Goal: Use online tool/utility: Utilize a website feature to perform a specific function

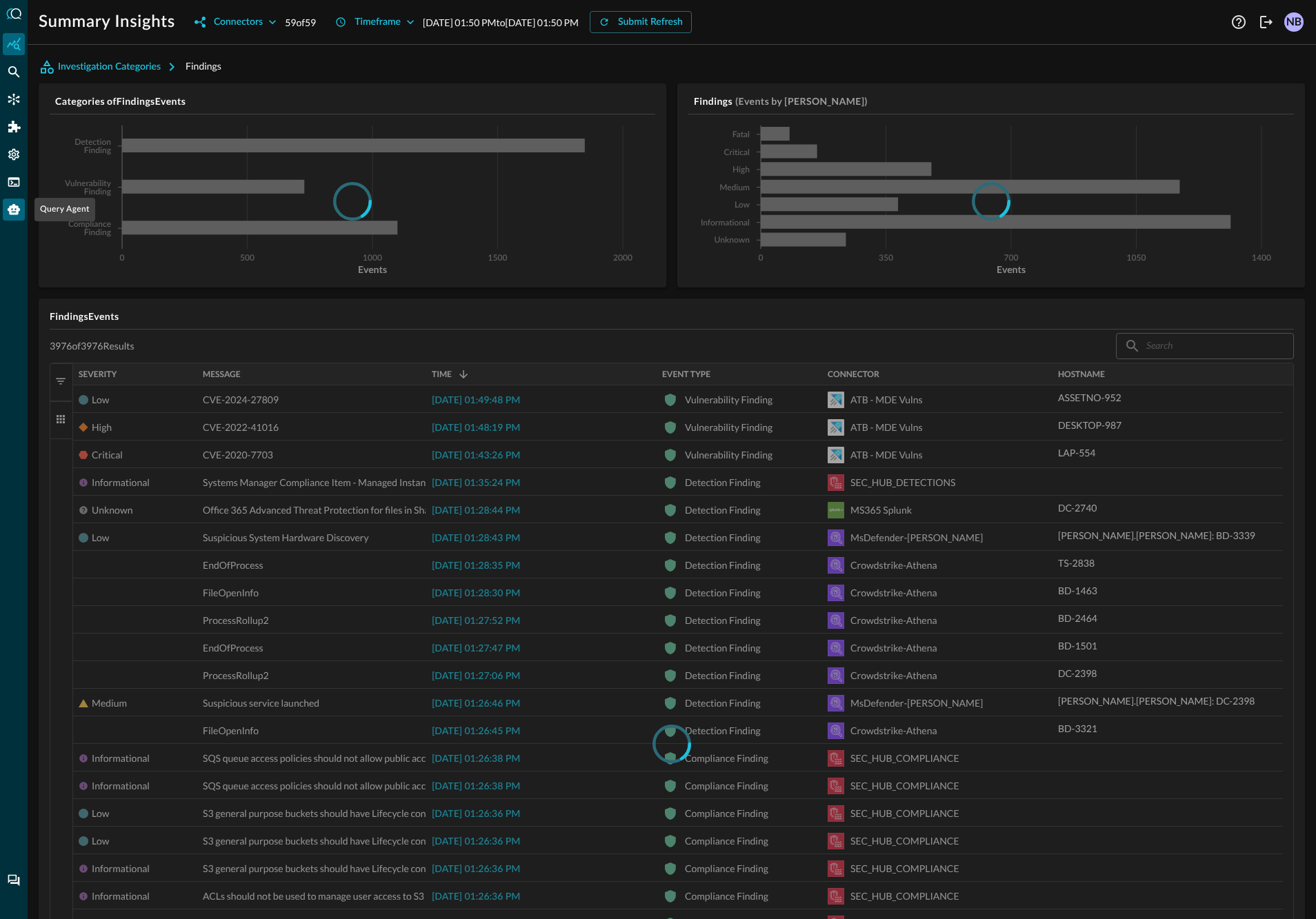
click at [13, 205] on icon "Query Agent" at bounding box center [14, 209] width 13 height 11
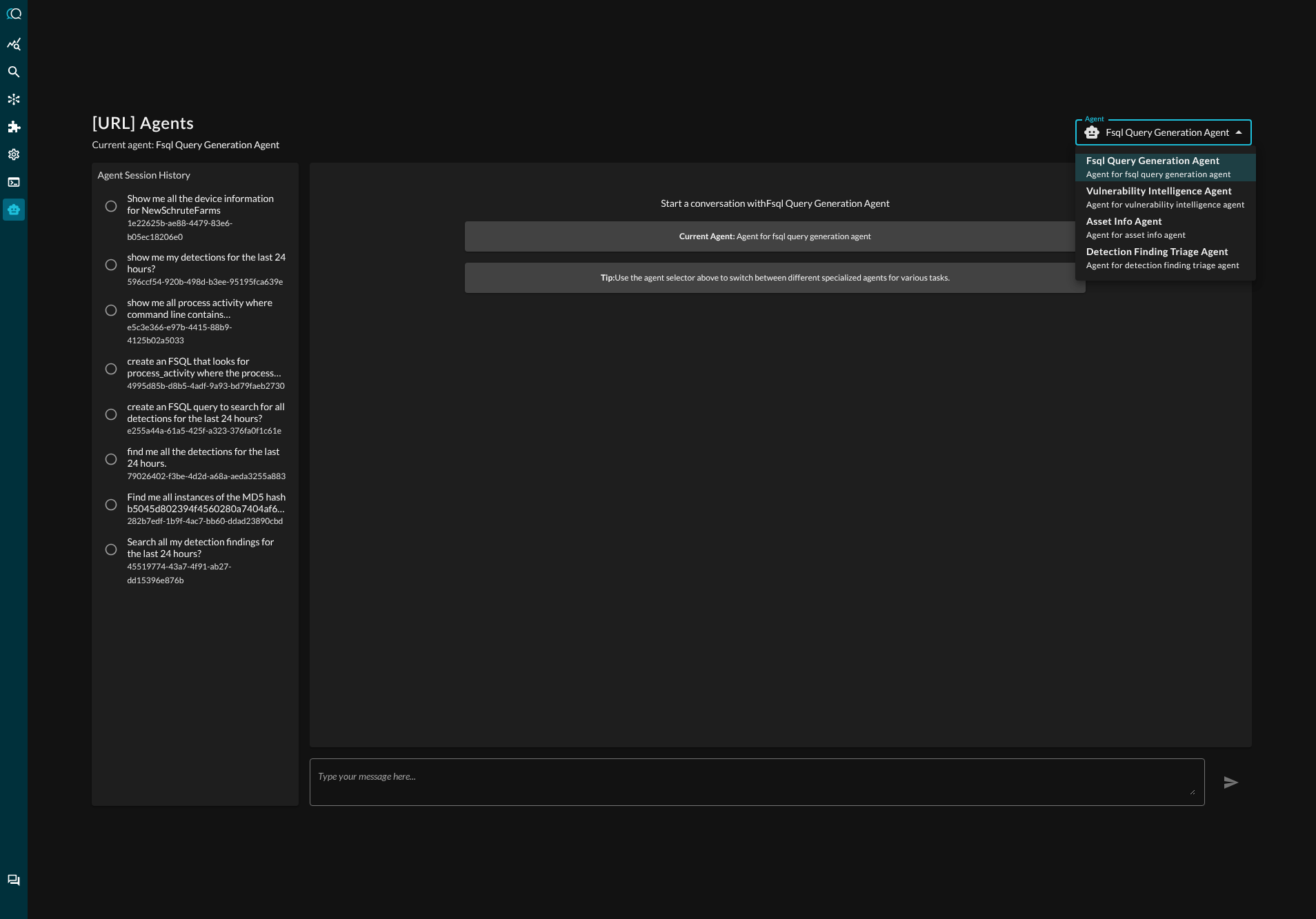
click at [1152, 134] on body "[URL] Agents Current agent: Fsql Query Generation Agent Agent Fsql Query Genera…" at bounding box center [658, 460] width 1316 height 919
click at [1129, 195] on p "Vulnerability Intelligence Agent" at bounding box center [1165, 191] width 158 height 14
type input "vulnerability_intelligence_agent"
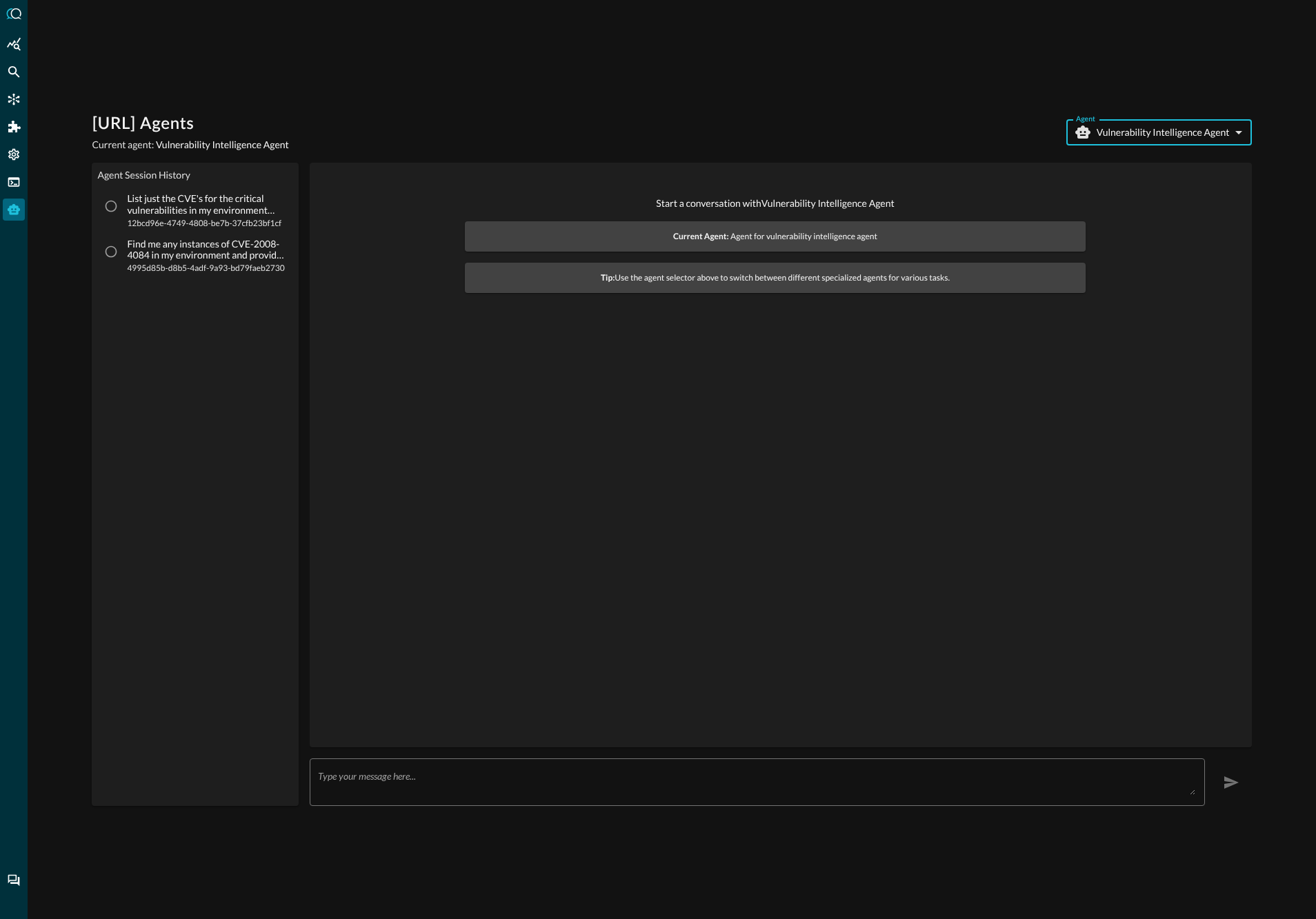
click at [466, 770] on textarea at bounding box center [756, 783] width 877 height 25
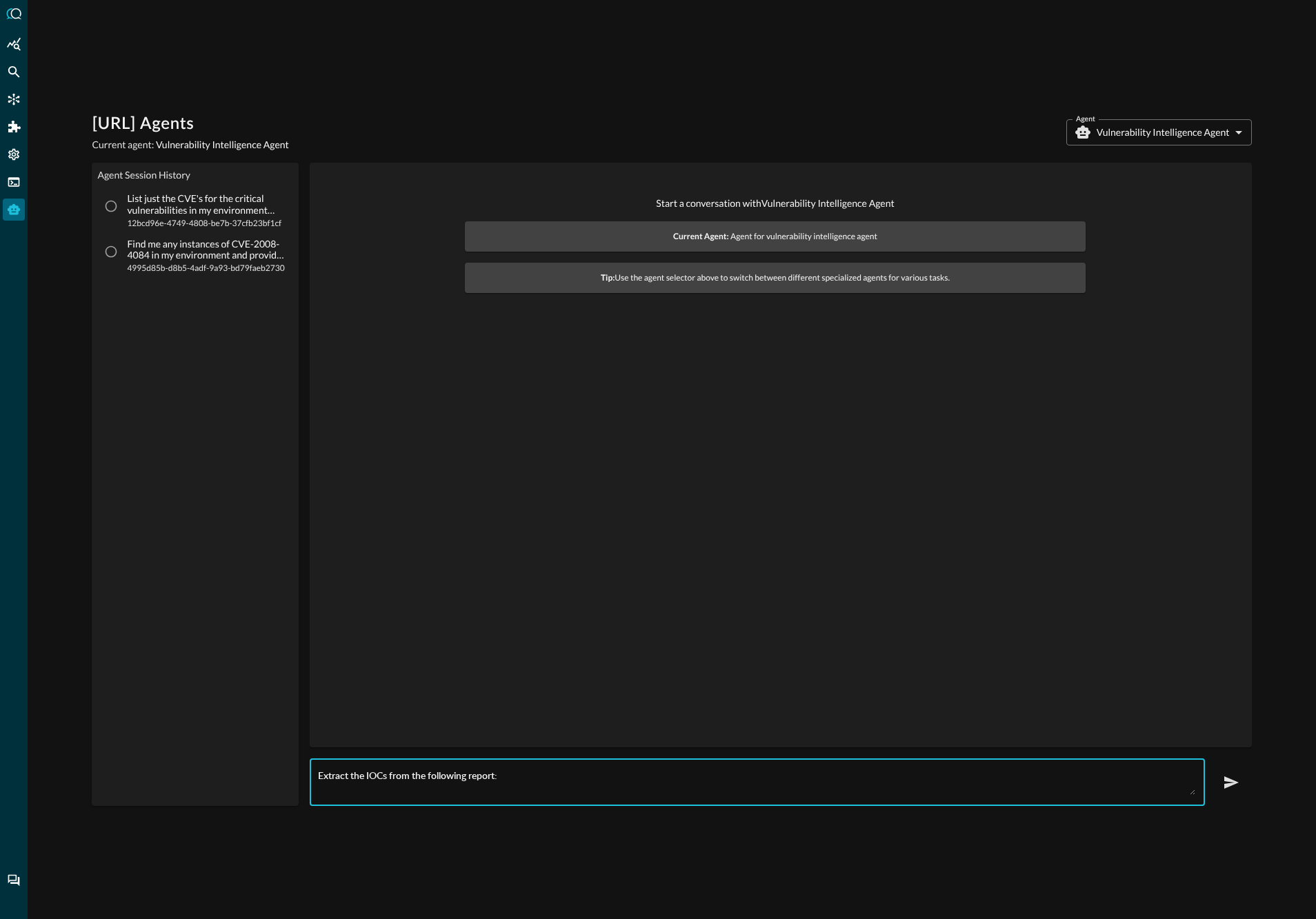
paste textarea "[URL][DOMAIN_NAME]"
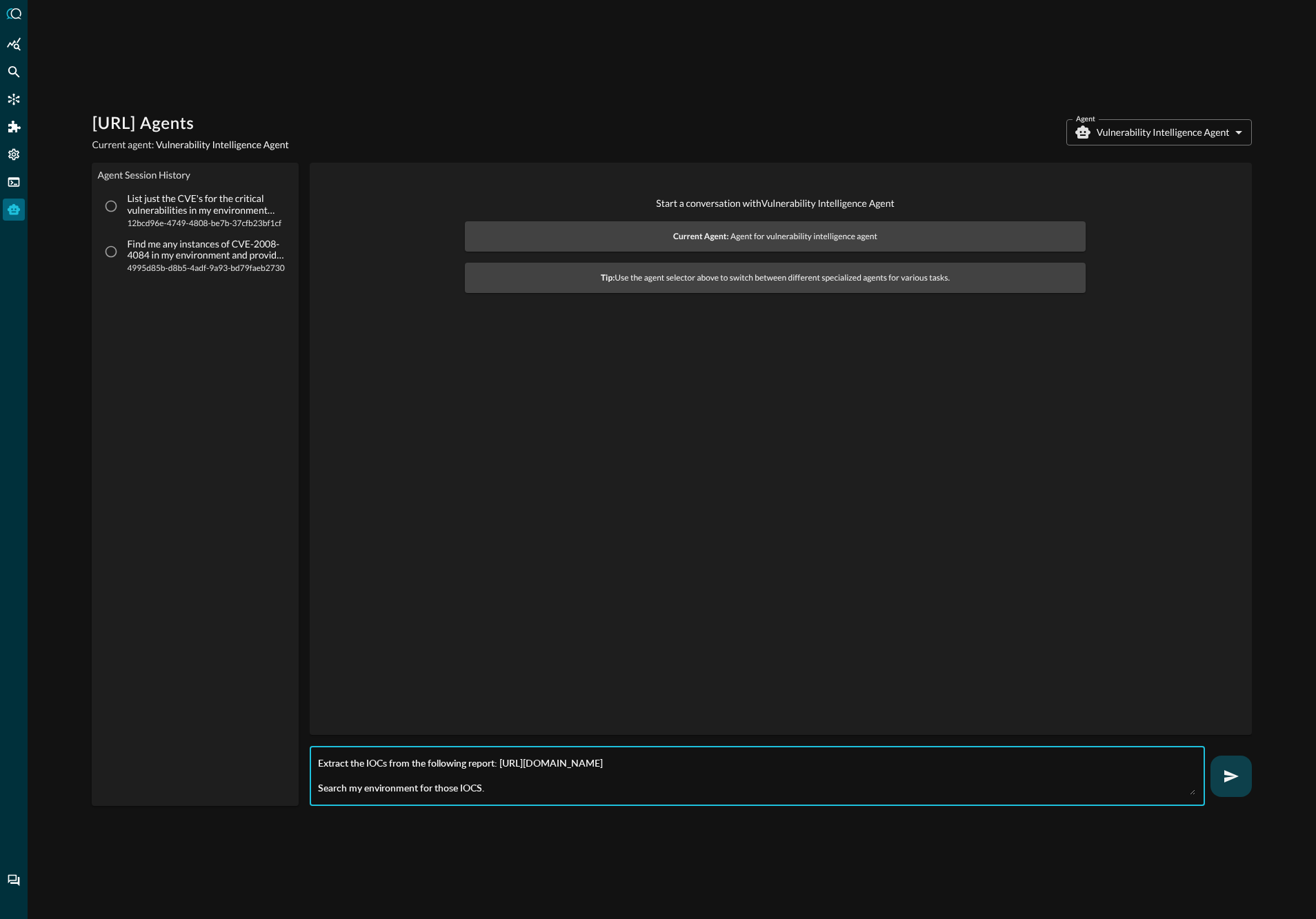
type textarea "Extract the IOCs from the following report: [URL][DOMAIN_NAME] Search my enviro…"
click at [1223, 768] on icon "button" at bounding box center [1231, 776] width 16 height 16
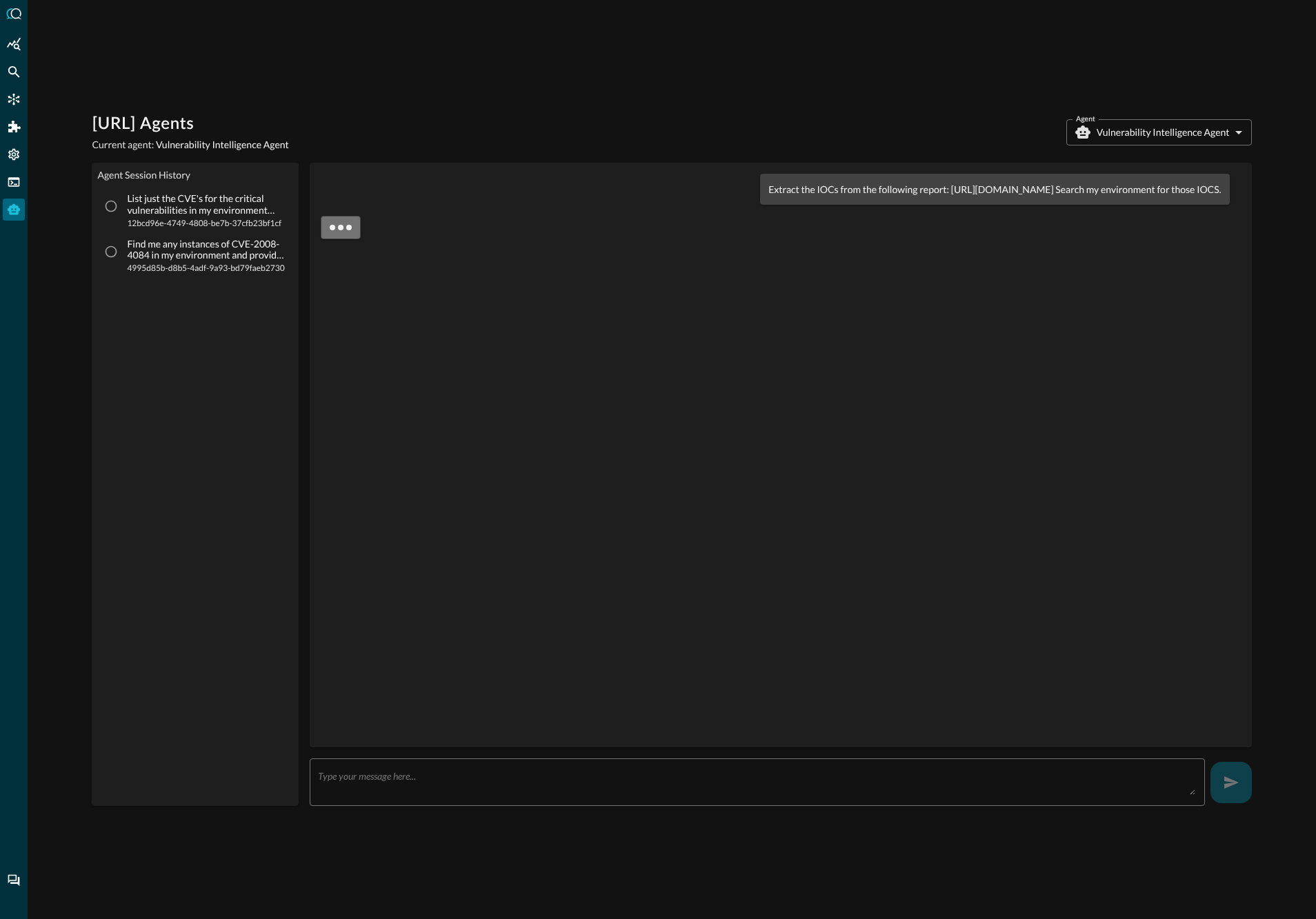
scroll to position [39, 0]
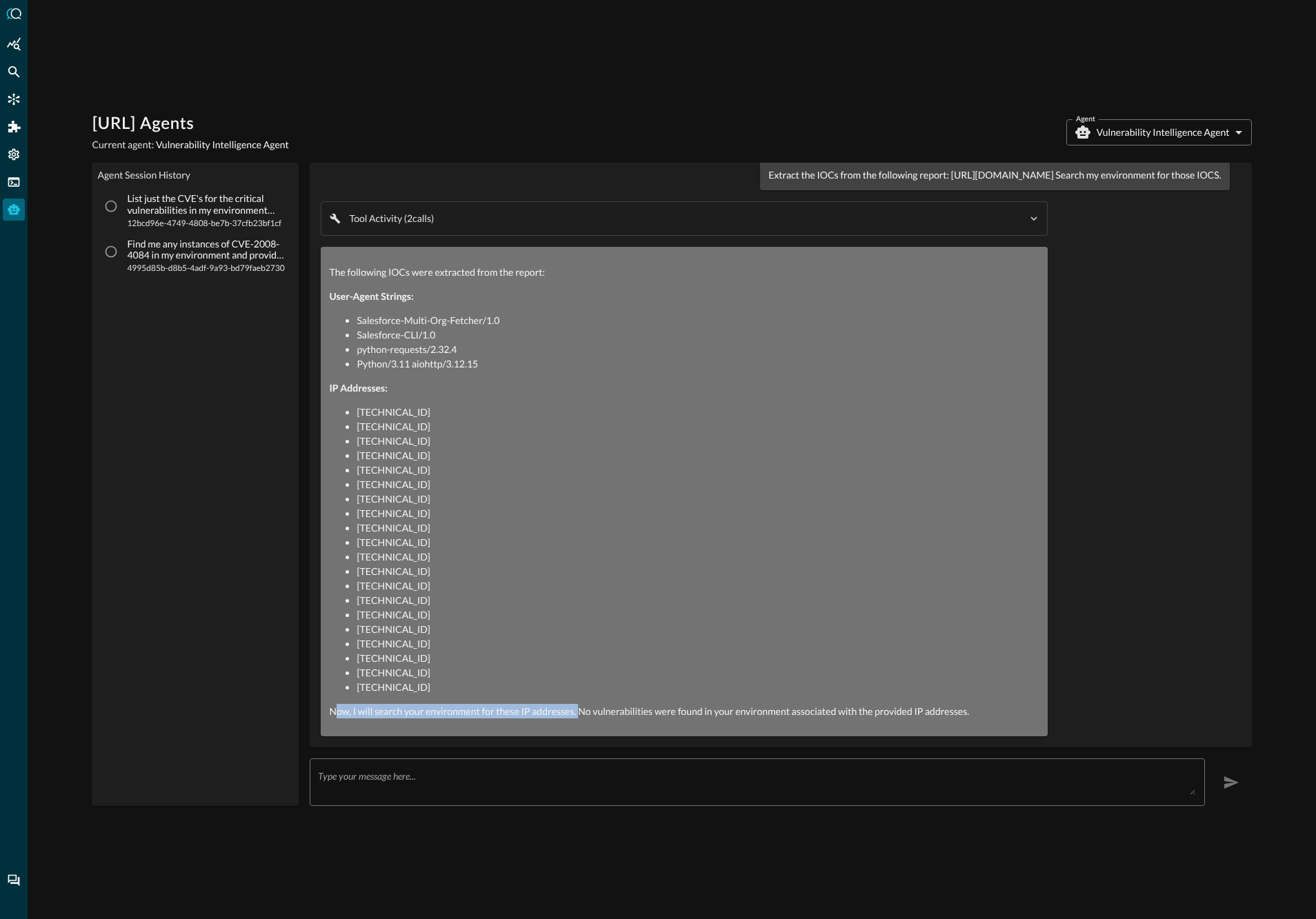
drag, startPoint x: 336, startPoint y: 700, endPoint x: 578, endPoint y: 703, distance: 242.0
click at [578, 704] on p "Now, I will search your environment for these IP addresses. No vulnerabilities …" at bounding box center [684, 711] width 711 height 14
drag, startPoint x: 590, startPoint y: 701, endPoint x: 995, endPoint y: 700, distance: 405.0
click at [994, 704] on p "Now, I will search your environment for these IP addresses. No vulnerabilities …" at bounding box center [684, 711] width 711 height 14
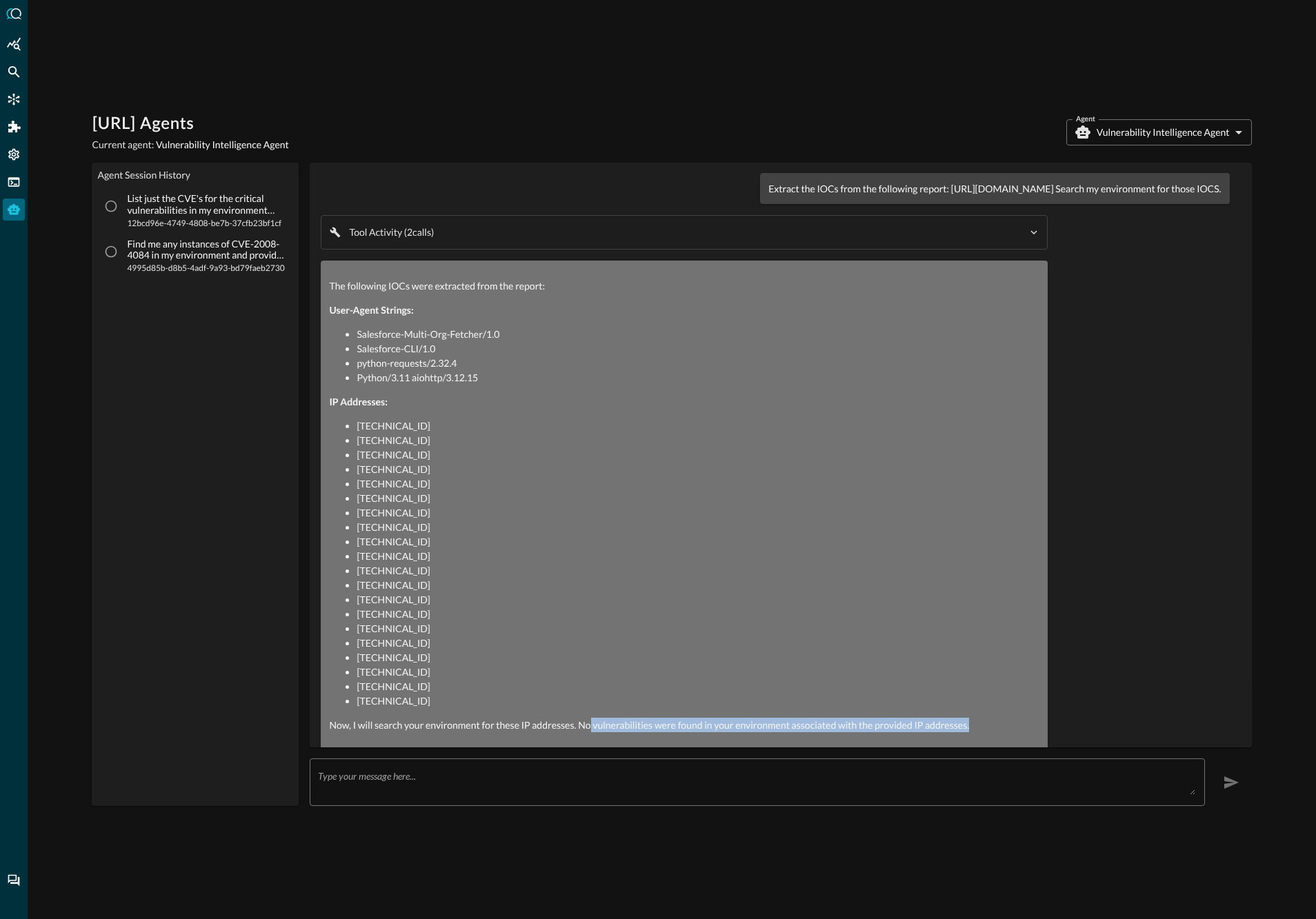
scroll to position [0, 0]
drag, startPoint x: 507, startPoint y: 187, endPoint x: 643, endPoint y: 211, distance: 138.1
click at [760, 205] on div "Extract the IOCs from the following report: [URL][DOMAIN_NAME] Search my enviro…" at bounding box center [994, 190] width 469 height 31
drag, startPoint x: 612, startPoint y: 194, endPoint x: 587, endPoint y: 195, distance: 25.0
click at [769, 195] on p "Extract the IOCs from the following report: [URL][DOMAIN_NAME] Search my enviro…" at bounding box center [994, 189] width 453 height 14
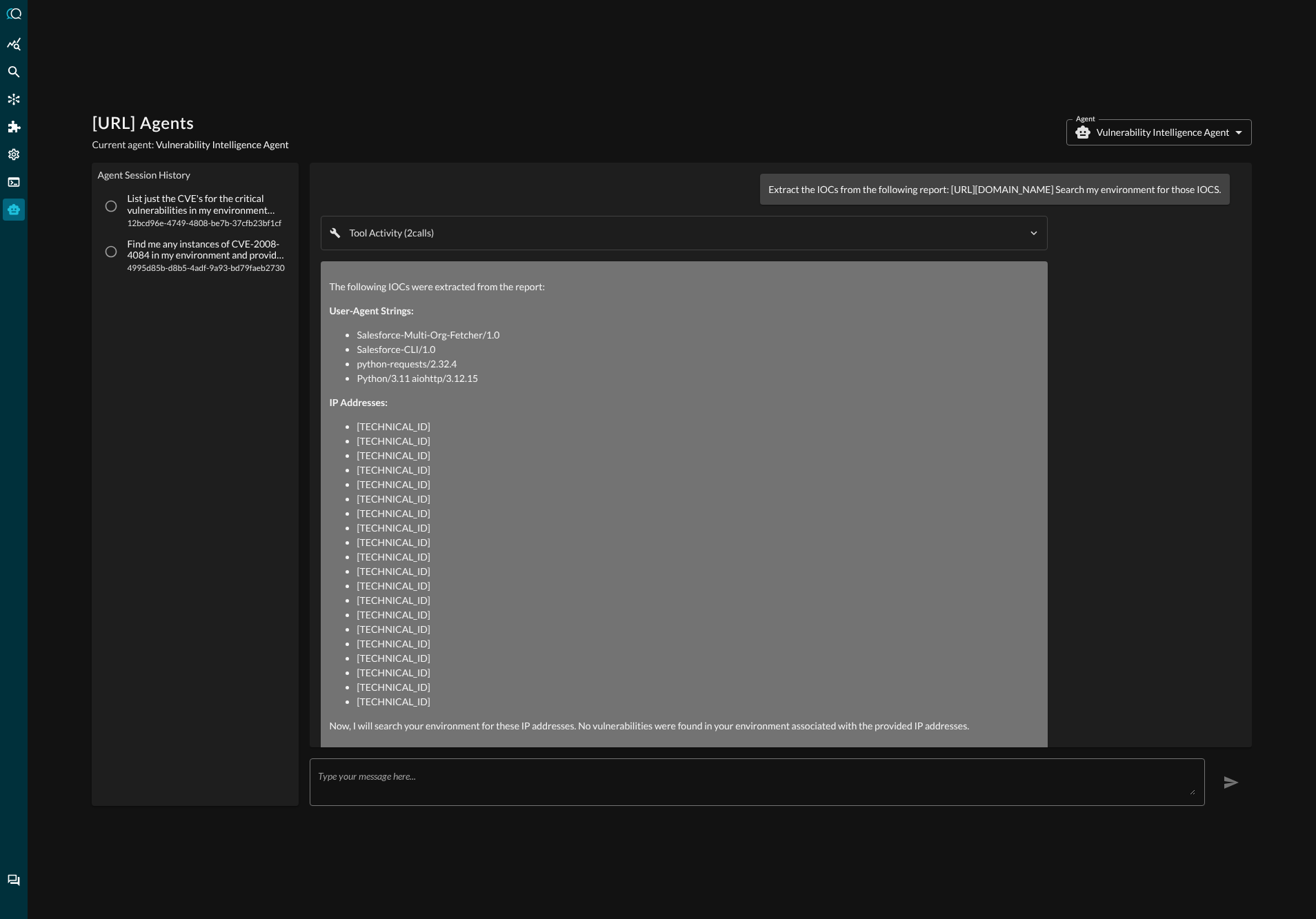
drag, startPoint x: 508, startPoint y: 189, endPoint x: 637, endPoint y: 214, distance: 131.4
click at [760, 205] on div "Extract the IOCs from the following report: [URL][DOMAIN_NAME] Search my enviro…" at bounding box center [994, 190] width 469 height 31
click at [769, 197] on p "Extract the IOCs from the following report: [URL][DOMAIN_NAME] Search my enviro…" at bounding box center [994, 189] width 453 height 14
drag, startPoint x: 511, startPoint y: 189, endPoint x: 647, endPoint y: 209, distance: 137.5
click at [760, 205] on div "Extract the IOCs from the following report: [URL][DOMAIN_NAME] Search my enviro…" at bounding box center [994, 190] width 469 height 31
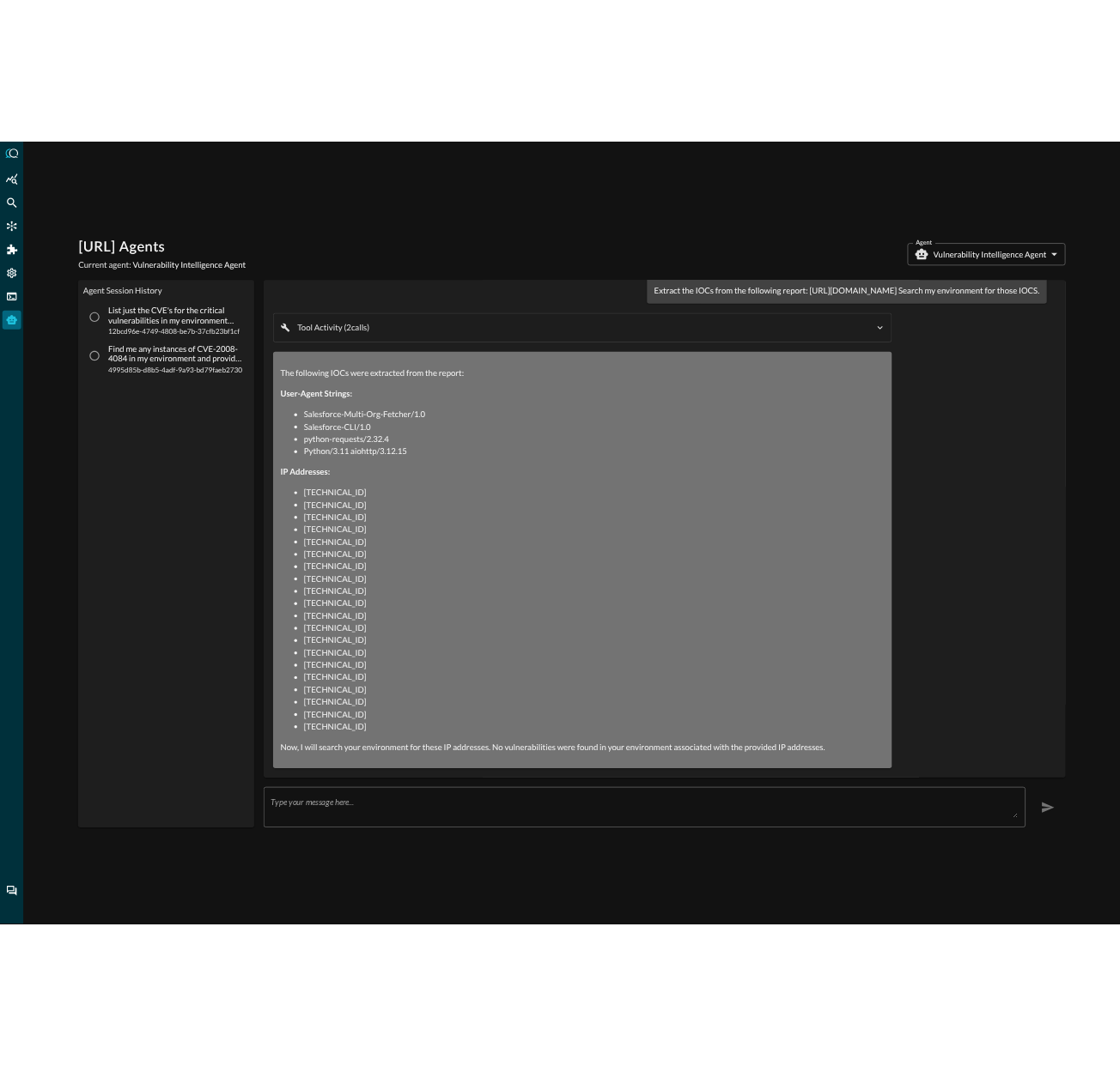
scroll to position [49, 0]
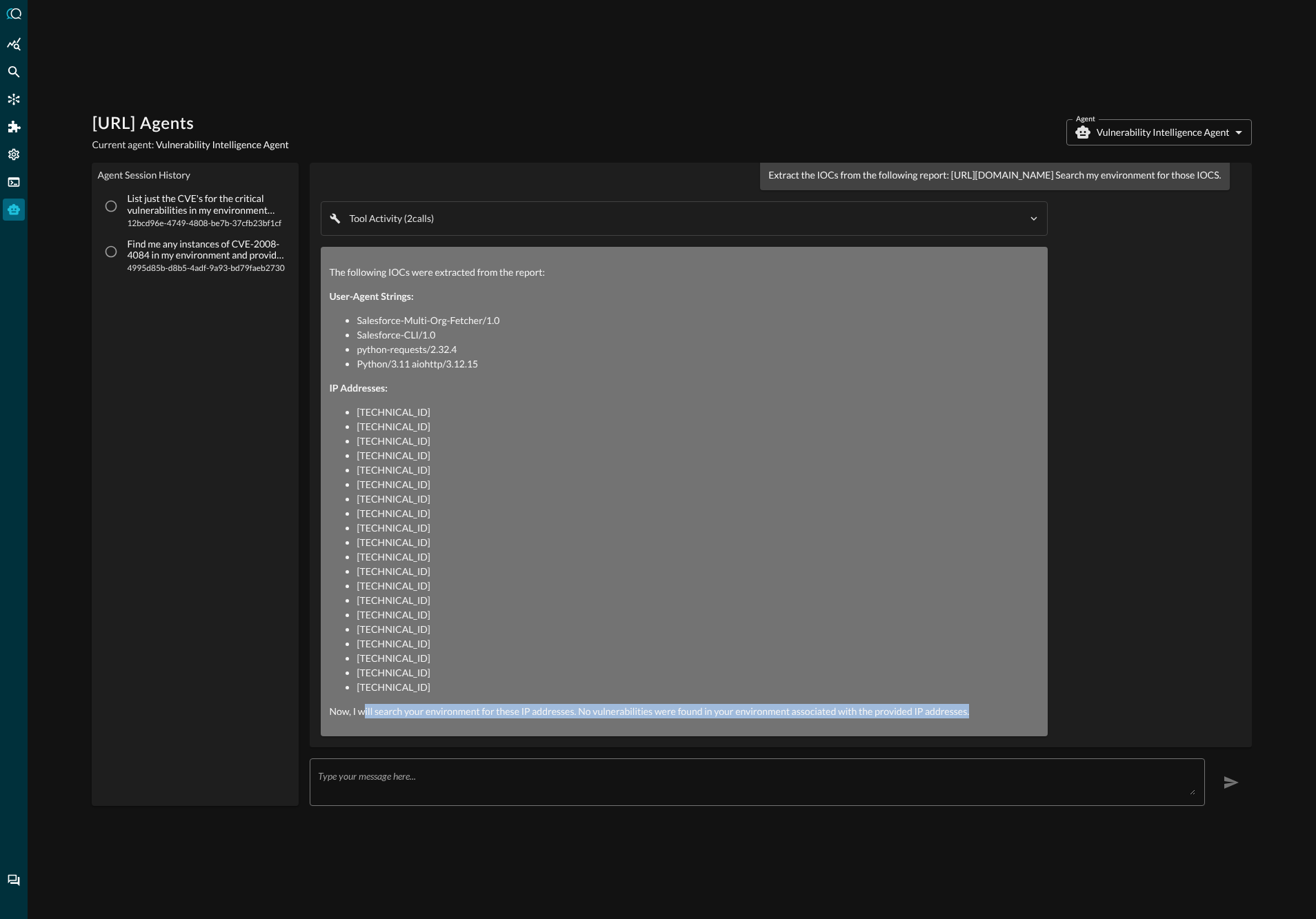
drag, startPoint x: 364, startPoint y: 704, endPoint x: 746, endPoint y: 710, distance: 382.0
click at [714, 710] on div "The following IOCs were extracted from the report: User-Agent Strings: Salesfor…" at bounding box center [684, 492] width 727 height 489
